Goal: Transaction & Acquisition: Book appointment/travel/reservation

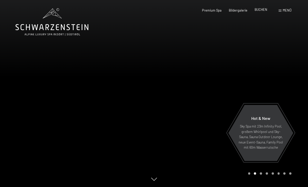
click at [259, 12] on span "BUCHEN" at bounding box center [261, 9] width 13 height 4
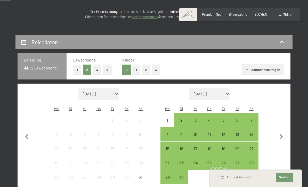
scroll to position [61, 0]
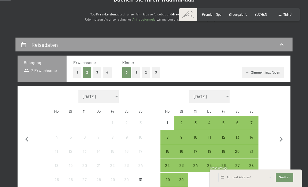
click at [146, 72] on button "2" at bounding box center [146, 72] width 9 height 11
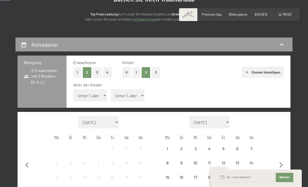
click at [97, 92] on select "Unter 1 Jahr 1 Jahr 2 Jahre 3 Jahre 4 Jahre 5 Jahre 6 Jahre 7 Jahre 8 Jahre 9 J…" at bounding box center [90, 95] width 34 height 12
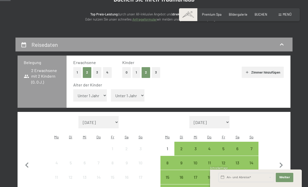
select select "9"
click at [131, 92] on select "Unter 1 Jahr 1 Jahr 2 Jahre 3 Jahre 4 Jahre 5 Jahre 6 Jahre 7 Jahre 8 Jahre 9 J…" at bounding box center [128, 95] width 34 height 12
select select "13"
click at [280, 160] on icon "button" at bounding box center [281, 165] width 11 height 11
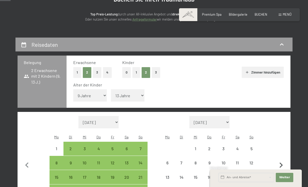
select select "2025-09-01"
select select "2025-10-01"
click at [281, 163] on icon "button" at bounding box center [281, 165] width 3 height 5
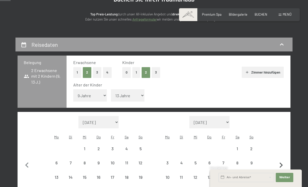
select select "2025-10-01"
select select "2025-11-01"
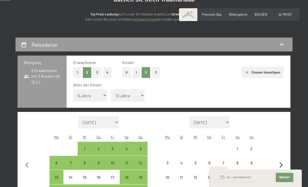
click at [279, 160] on icon "button" at bounding box center [281, 165] width 11 height 11
select select "2025-11-01"
select select "2025-12-01"
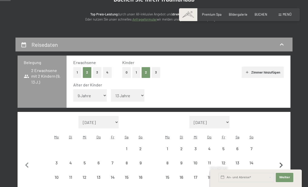
select select "2025-11-01"
select select "2025-12-01"
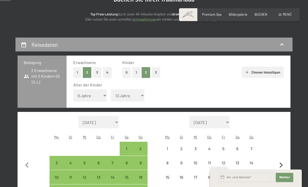
click at [280, 160] on icon "button" at bounding box center [281, 165] width 11 height 11
select select "2025-12-01"
select select "2026-01-01"
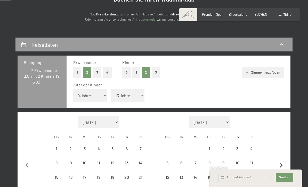
select select "2025-12-01"
select select "2026-01-01"
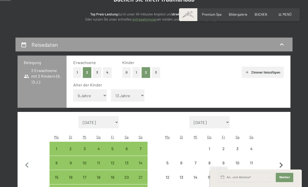
click at [279, 160] on icon "button" at bounding box center [281, 165] width 11 height 11
select select "2026-01-01"
select select "2026-02-01"
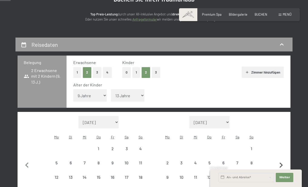
select select "2026-01-01"
select select "2026-02-01"
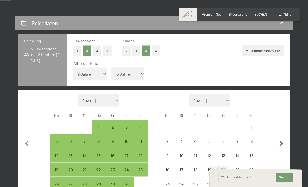
select select "2026-01-01"
select select "2026-02-01"
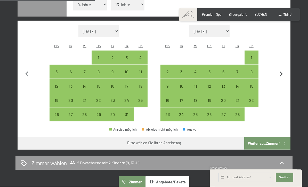
scroll to position [153, 0]
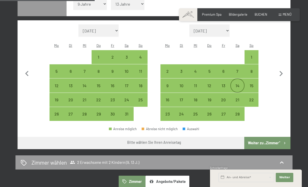
click at [237, 84] on div "14" at bounding box center [237, 90] width 13 height 13
select select "2026-01-01"
select select "2026-02-01"
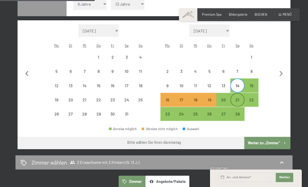
click at [237, 98] on div "21" at bounding box center [237, 104] width 13 height 13
select select "2026-01-01"
select select "2026-02-01"
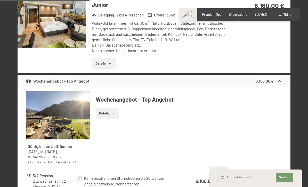
scroll to position [341, 0]
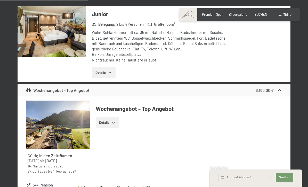
click at [109, 71] on icon "button" at bounding box center [110, 73] width 4 height 4
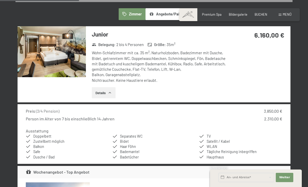
scroll to position [320, 0]
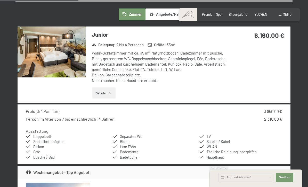
click at [108, 91] on icon "button" at bounding box center [110, 93] width 4 height 4
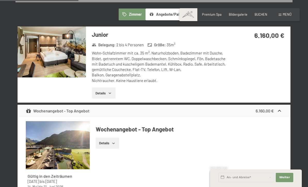
click at [63, 51] on img at bounding box center [52, 52] width 68 height 51
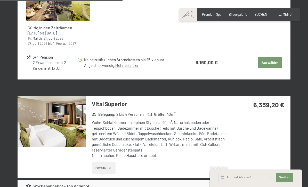
scroll to position [470, 0]
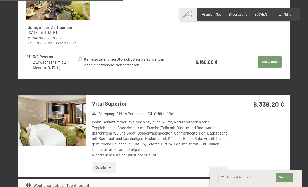
click at [73, 123] on img at bounding box center [52, 121] width 68 height 51
click at [301, 6] on div "14. Februar bis 21. Februar 2026 Belegung 2 Erwachsene mit 2 Kindern (9, 13 J.)…" at bounding box center [154, 126] width 308 height 994
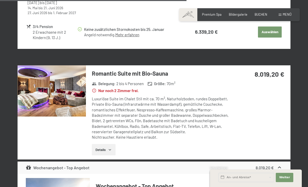
scroll to position [723, 0]
click at [71, 85] on img at bounding box center [52, 91] width 68 height 51
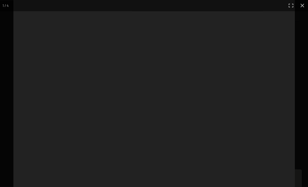
scroll to position [724, 0]
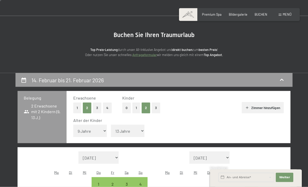
scroll to position [0, 0]
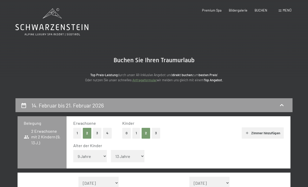
select select "2026-02-01"
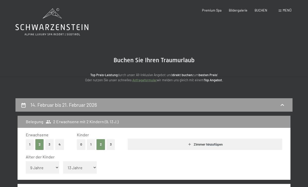
select select "2026-03-01"
select select "2026-02-01"
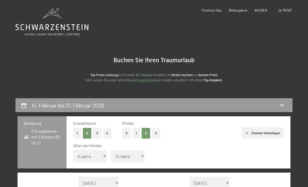
select select "2026-02-01"
select select "2026-03-01"
click at [238, 10] on span "Bildergalerie" at bounding box center [238, 9] width 19 height 4
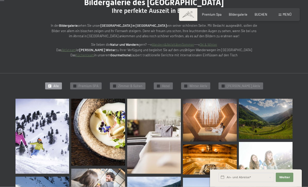
scroll to position [60, 0]
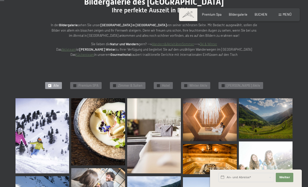
click at [47, 139] on img at bounding box center [42, 135] width 54 height 75
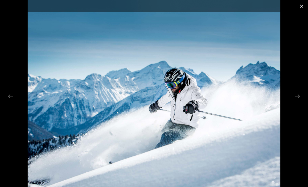
click at [305, 5] on button "Close gallery" at bounding box center [301, 6] width 13 height 12
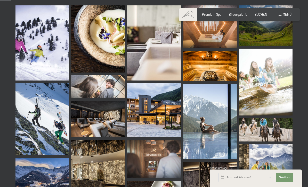
scroll to position [154, 0]
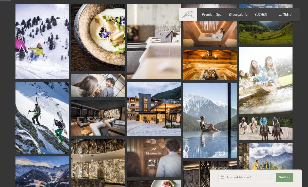
click at [161, 115] on img at bounding box center [154, 109] width 54 height 54
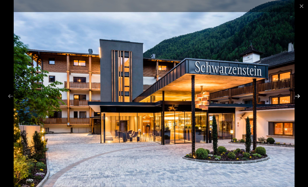
click at [297, 101] on button "Next slide" at bounding box center [297, 96] width 11 height 10
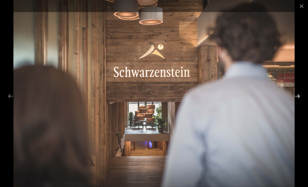
click at [294, 101] on button "Next slide" at bounding box center [297, 96] width 11 height 10
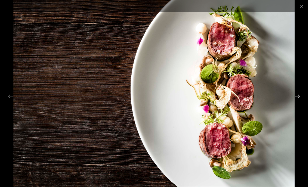
click at [296, 101] on button "Next slide" at bounding box center [297, 96] width 11 height 10
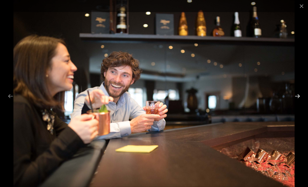
click at [298, 101] on button "Next slide" at bounding box center [297, 96] width 11 height 10
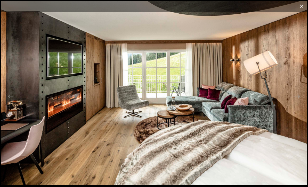
click at [301, 8] on button "Close gallery" at bounding box center [301, 6] width 13 height 12
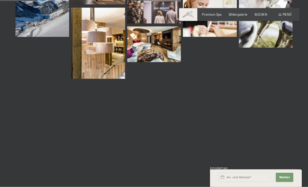
scroll to position [527, 0]
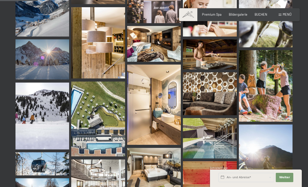
click at [103, 143] on img at bounding box center [98, 119] width 54 height 75
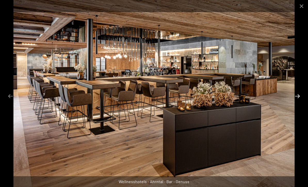
click at [300, 101] on button "Next slide" at bounding box center [297, 96] width 11 height 10
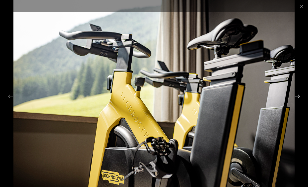
click at [295, 101] on button "Next slide" at bounding box center [297, 96] width 11 height 10
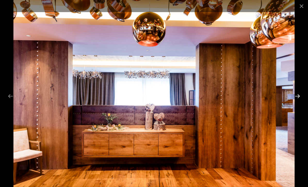
click at [296, 101] on button "Next slide" at bounding box center [297, 96] width 11 height 10
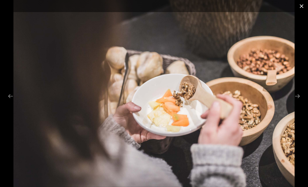
click at [300, 8] on button "Close gallery" at bounding box center [301, 6] width 13 height 12
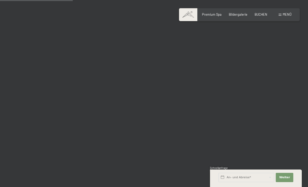
scroll to position [1023, 0]
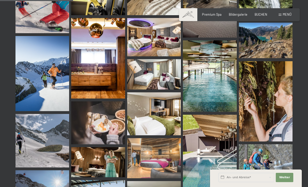
click at [215, 92] on img at bounding box center [210, 76] width 54 height 72
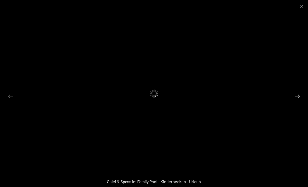
click at [298, 101] on button "Next slide" at bounding box center [297, 96] width 11 height 10
click at [301, 7] on button "Close gallery" at bounding box center [301, 6] width 13 height 12
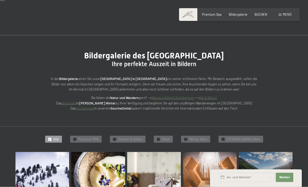
scroll to position [0, 0]
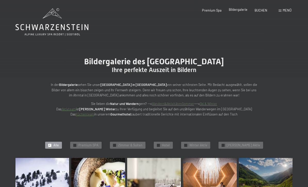
click at [241, 11] on span "Bildergalerie" at bounding box center [238, 9] width 19 height 4
click at [218, 12] on span "Premium Spa" at bounding box center [212, 10] width 20 height 4
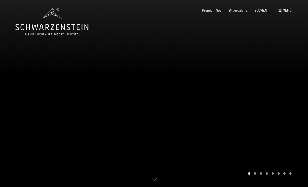
click at [283, 10] on span "Menü" at bounding box center [287, 10] width 9 height 4
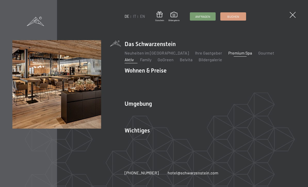
click at [134, 57] on link "Aktiv" at bounding box center [129, 59] width 9 height 5
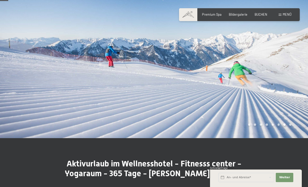
scroll to position [30, 0]
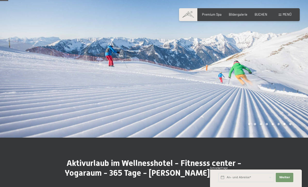
click at [270, 98] on div at bounding box center [231, 54] width 154 height 168
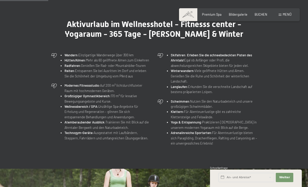
scroll to position [169, 0]
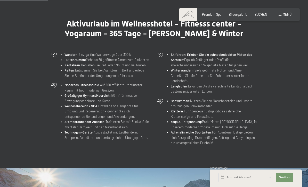
click at [282, 16] on div "Menü" at bounding box center [284, 14] width 13 height 5
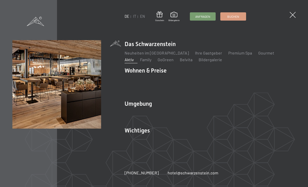
scroll to position [175, 0]
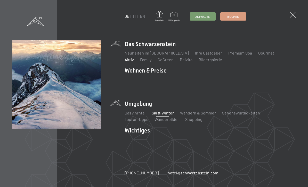
click at [166, 116] on link "Ski & Winter" at bounding box center [163, 113] width 22 height 5
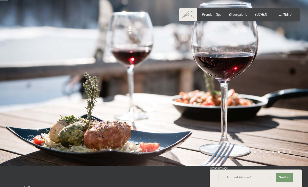
scroll to position [45, 0]
